Goal: Task Accomplishment & Management: Use online tool/utility

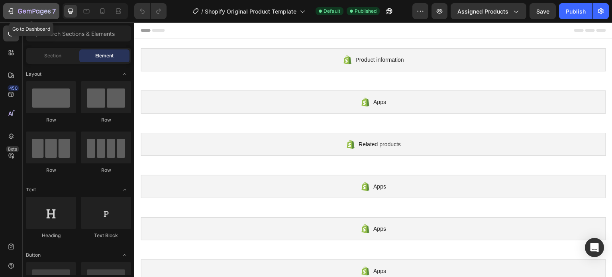
click at [8, 11] on icon "button" at bounding box center [11, 11] width 8 height 8
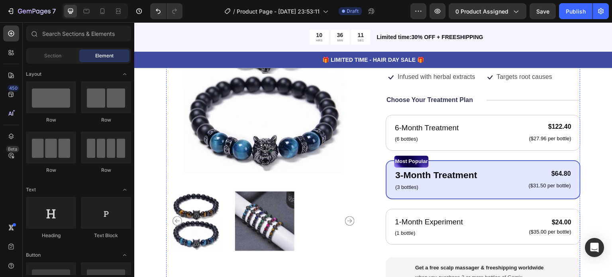
scroll to position [139, 0]
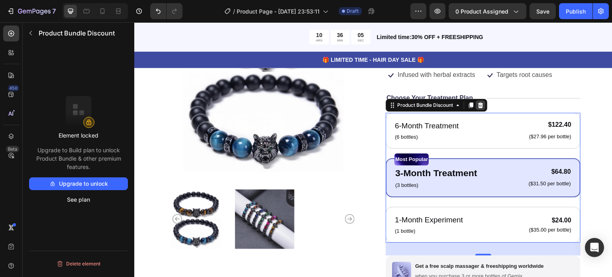
click at [478, 105] on icon at bounding box center [480, 105] width 5 height 6
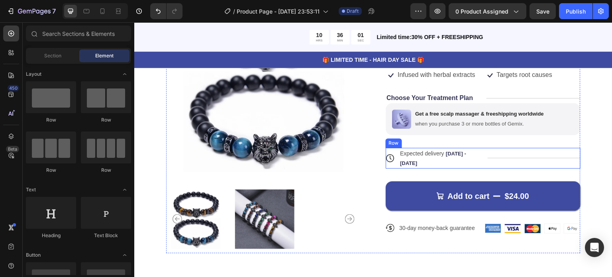
click at [500, 156] on div "Title Line" at bounding box center [534, 158] width 93 height 21
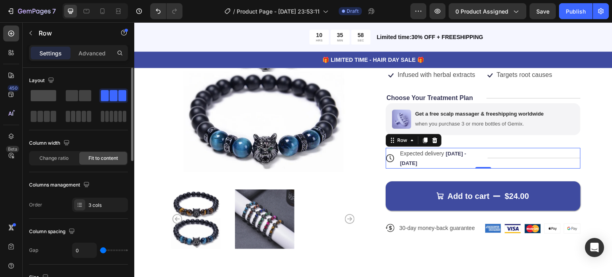
click at [54, 94] on span at bounding box center [44, 95] width 26 height 11
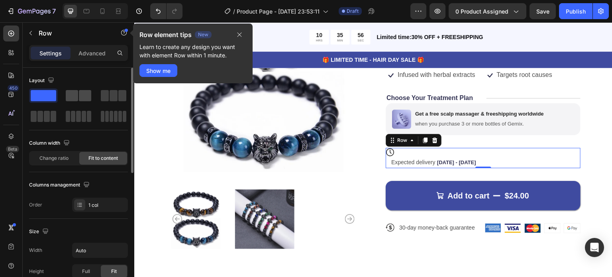
click at [84, 97] on span at bounding box center [85, 95] width 12 height 11
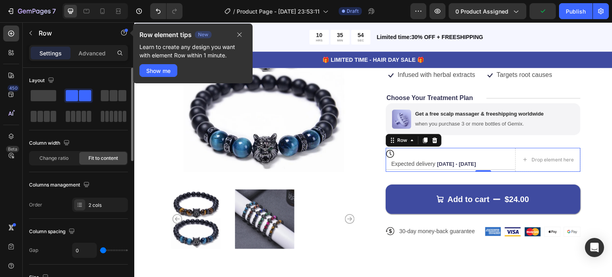
click at [99, 96] on div at bounding box center [113, 96] width 29 height 14
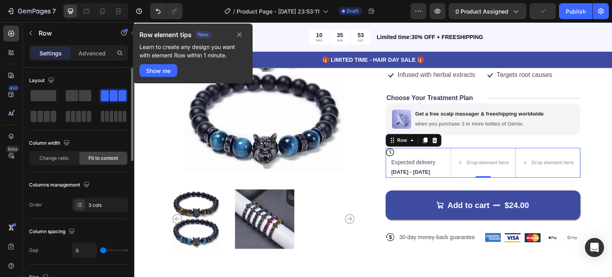
click at [108, 95] on span at bounding box center [105, 95] width 8 height 11
click at [43, 93] on span at bounding box center [44, 95] width 26 height 11
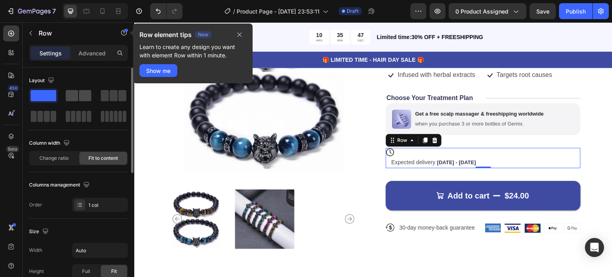
click at [86, 93] on span at bounding box center [85, 95] width 12 height 11
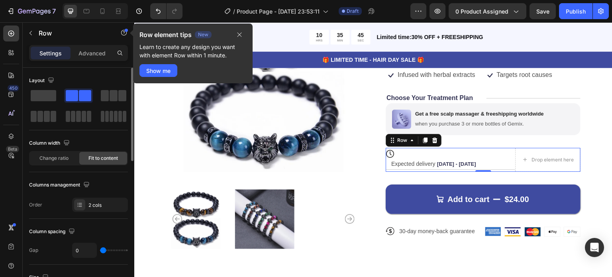
click at [86, 93] on span at bounding box center [85, 95] width 12 height 11
click at [33, 98] on span at bounding box center [44, 95] width 26 height 11
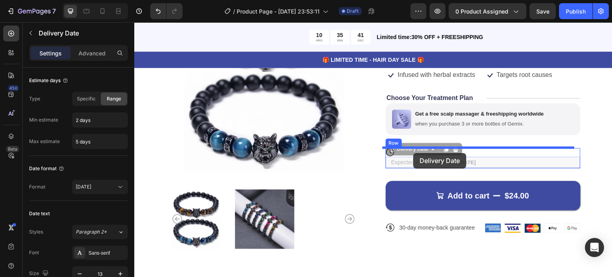
drag, startPoint x: 405, startPoint y: 161, endPoint x: 411, endPoint y: 155, distance: 8.7
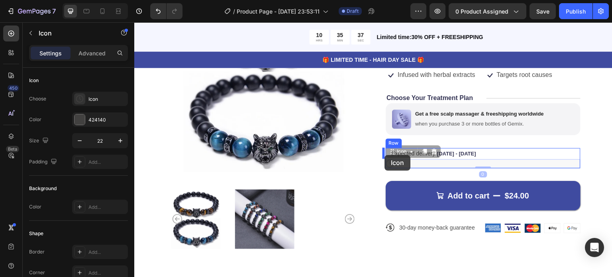
drag, startPoint x: 390, startPoint y: 162, endPoint x: 385, endPoint y: 155, distance: 8.3
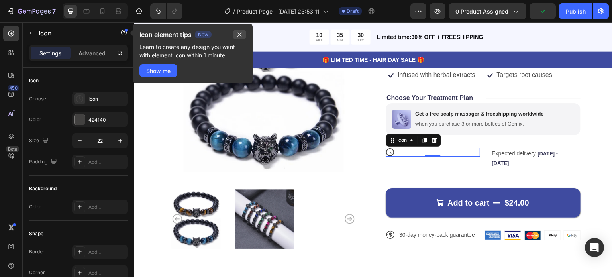
click at [240, 33] on icon "button" at bounding box center [240, 35] width 4 height 4
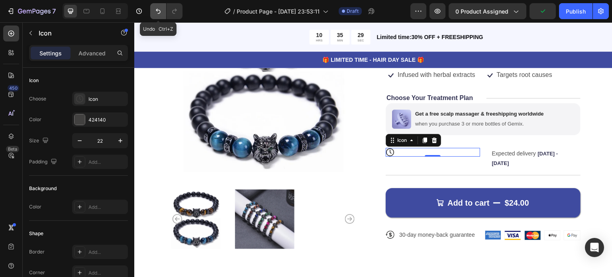
click at [155, 10] on icon "Undo/Redo" at bounding box center [158, 11] width 8 height 8
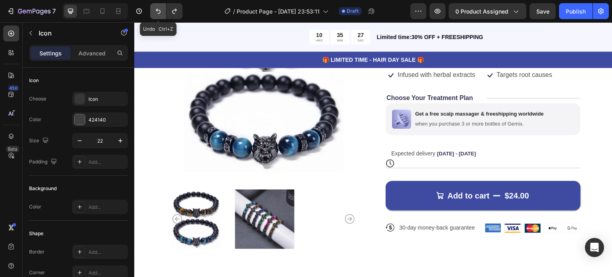
click at [155, 10] on icon "Undo/Redo" at bounding box center [158, 11] width 8 height 8
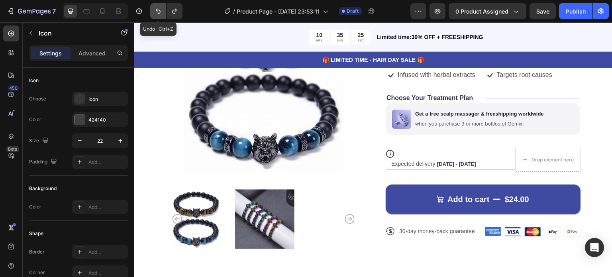
click at [155, 10] on icon "Undo/Redo" at bounding box center [158, 11] width 8 height 8
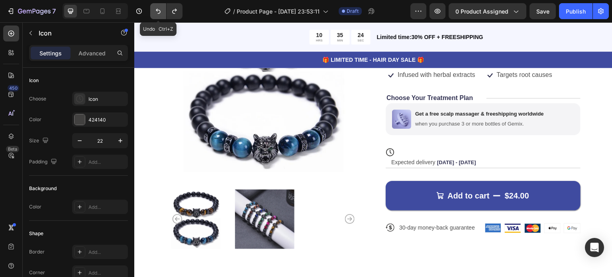
click at [155, 10] on icon "Undo/Redo" at bounding box center [158, 11] width 8 height 8
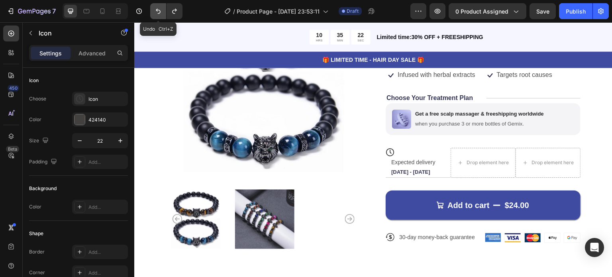
click at [155, 10] on icon "Undo/Redo" at bounding box center [158, 11] width 8 height 8
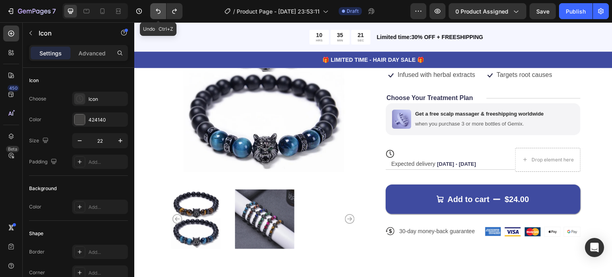
click at [155, 10] on icon "Undo/Redo" at bounding box center [158, 11] width 8 height 8
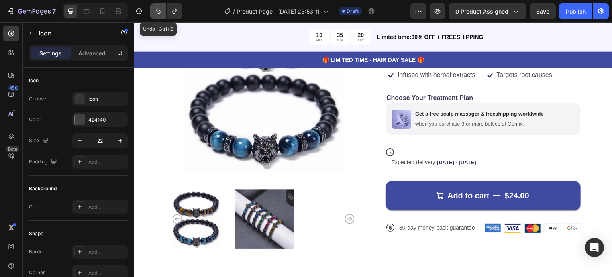
click at [155, 10] on icon "Undo/Redo" at bounding box center [158, 11] width 8 height 8
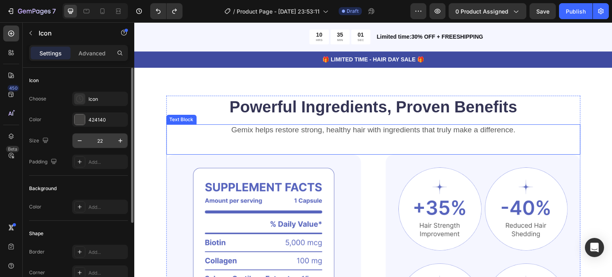
scroll to position [338, 0]
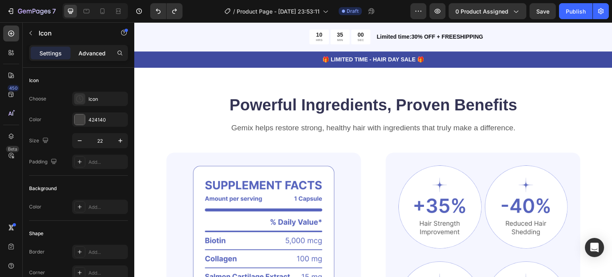
click at [88, 54] on p "Advanced" at bounding box center [92, 53] width 27 height 8
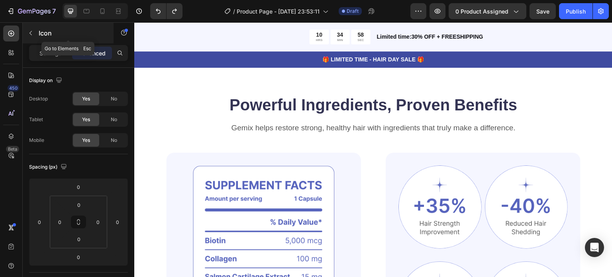
click at [33, 30] on icon "button" at bounding box center [31, 33] width 6 height 6
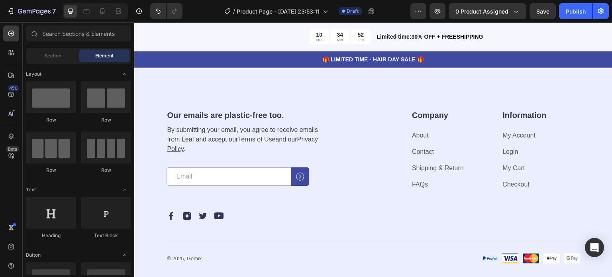
scroll to position [2150, 0]
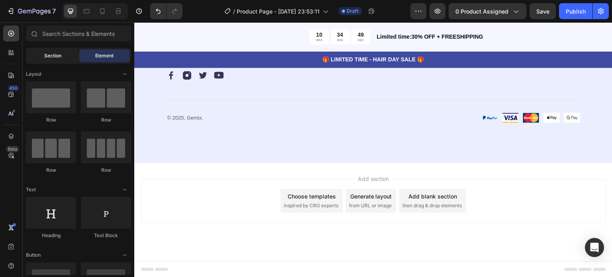
click at [54, 54] on span "Section" at bounding box center [52, 55] width 17 height 7
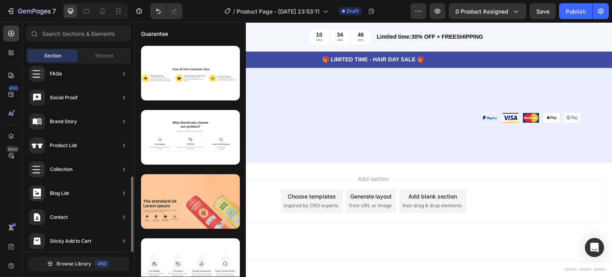
scroll to position [260, 0]
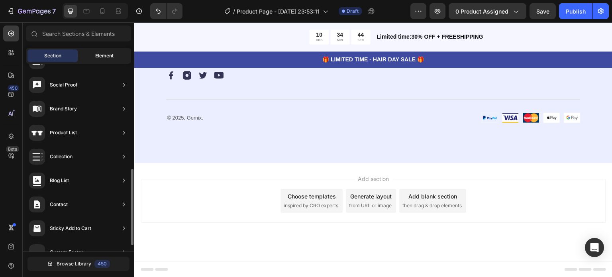
click at [102, 57] on span "Element" at bounding box center [104, 55] width 18 height 7
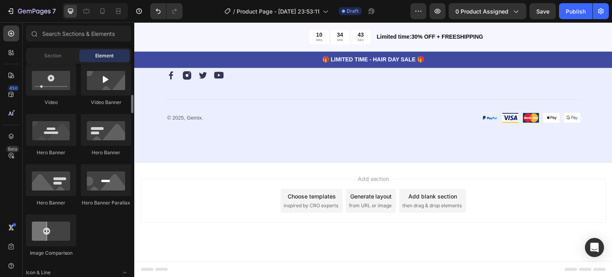
scroll to position [318, 0]
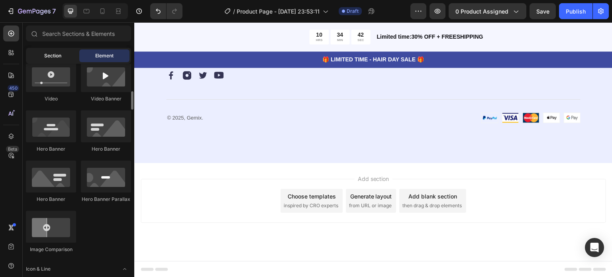
click at [63, 57] on div "Section" at bounding box center [53, 55] width 50 height 13
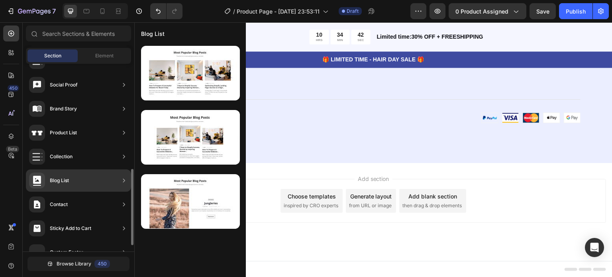
scroll to position [274, 0]
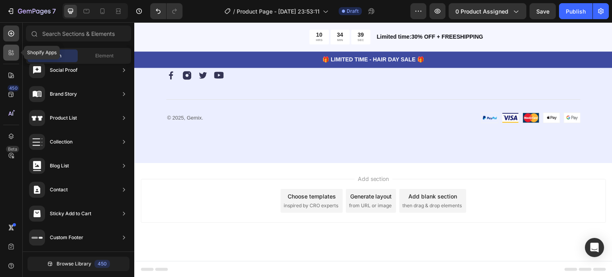
click at [14, 49] on icon at bounding box center [11, 53] width 8 height 8
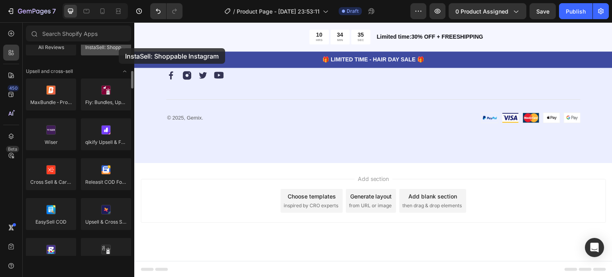
click at [119, 48] on div at bounding box center [106, 40] width 50 height 32
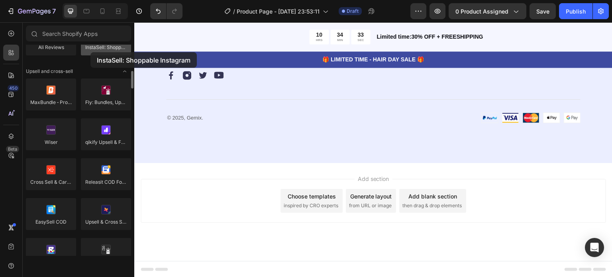
click at [91, 52] on div at bounding box center [106, 40] width 50 height 32
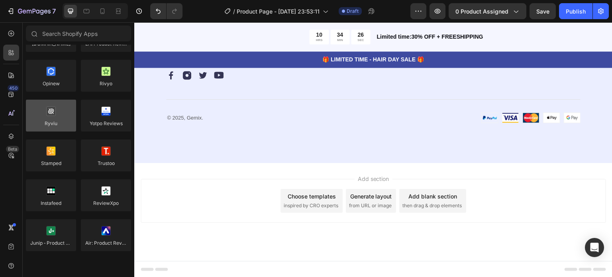
scroll to position [0, 0]
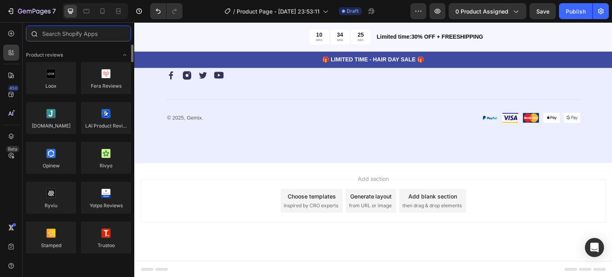
click at [76, 26] on input "text" at bounding box center [78, 34] width 105 height 16
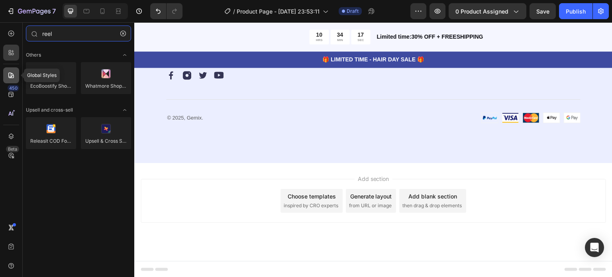
type input "reel"
click at [15, 77] on div at bounding box center [11, 75] width 16 height 16
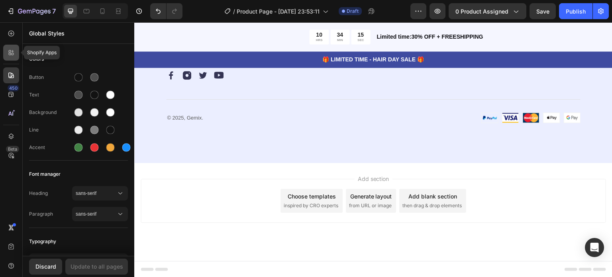
click at [10, 51] on icon at bounding box center [10, 51] width 2 height 2
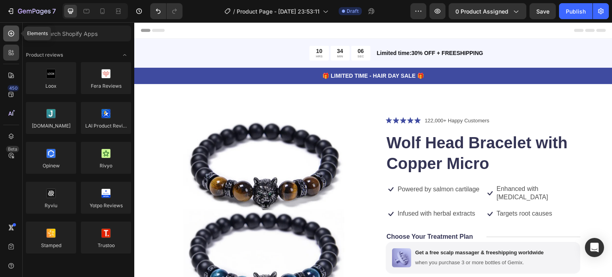
click at [6, 28] on div at bounding box center [11, 34] width 16 height 16
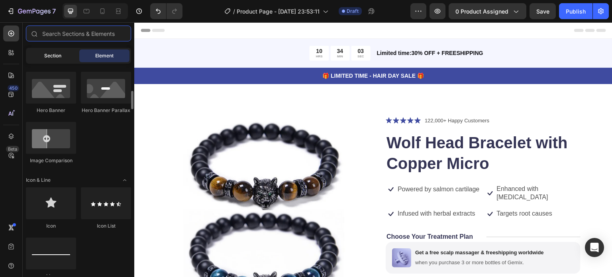
scroll to position [407, 0]
click at [51, 57] on span "Section" at bounding box center [52, 55] width 17 height 7
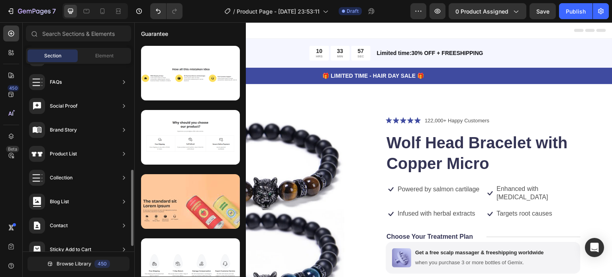
scroll to position [248, 0]
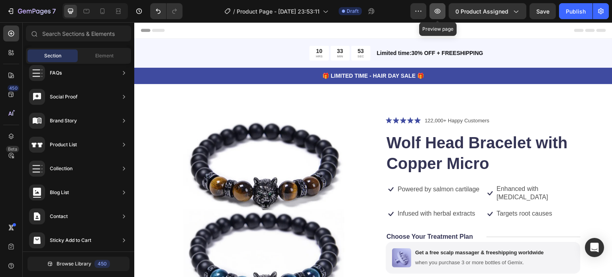
click at [439, 17] on button "button" at bounding box center [438, 11] width 16 height 16
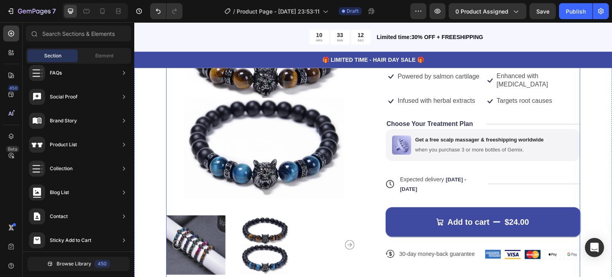
scroll to position [113, 0]
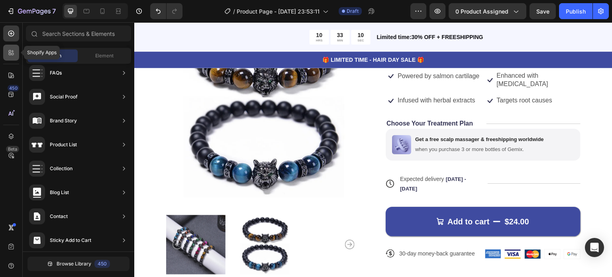
click at [15, 51] on icon at bounding box center [11, 53] width 8 height 8
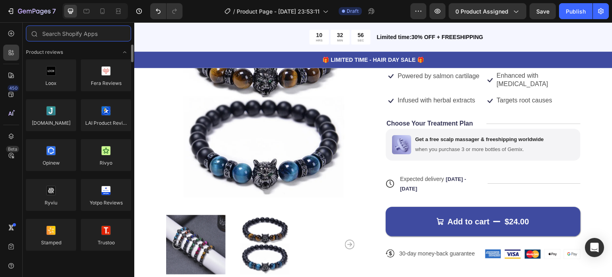
scroll to position [0, 0]
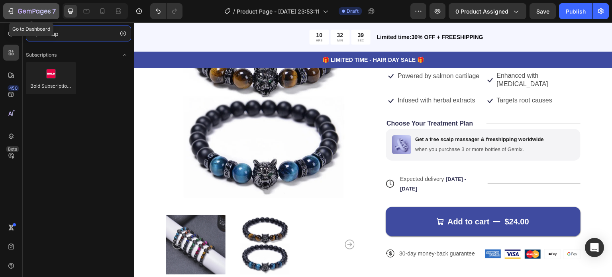
type input "reelup"
click at [13, 14] on icon "button" at bounding box center [11, 11] width 8 height 8
